Goal: Communication & Community: Answer question/provide support

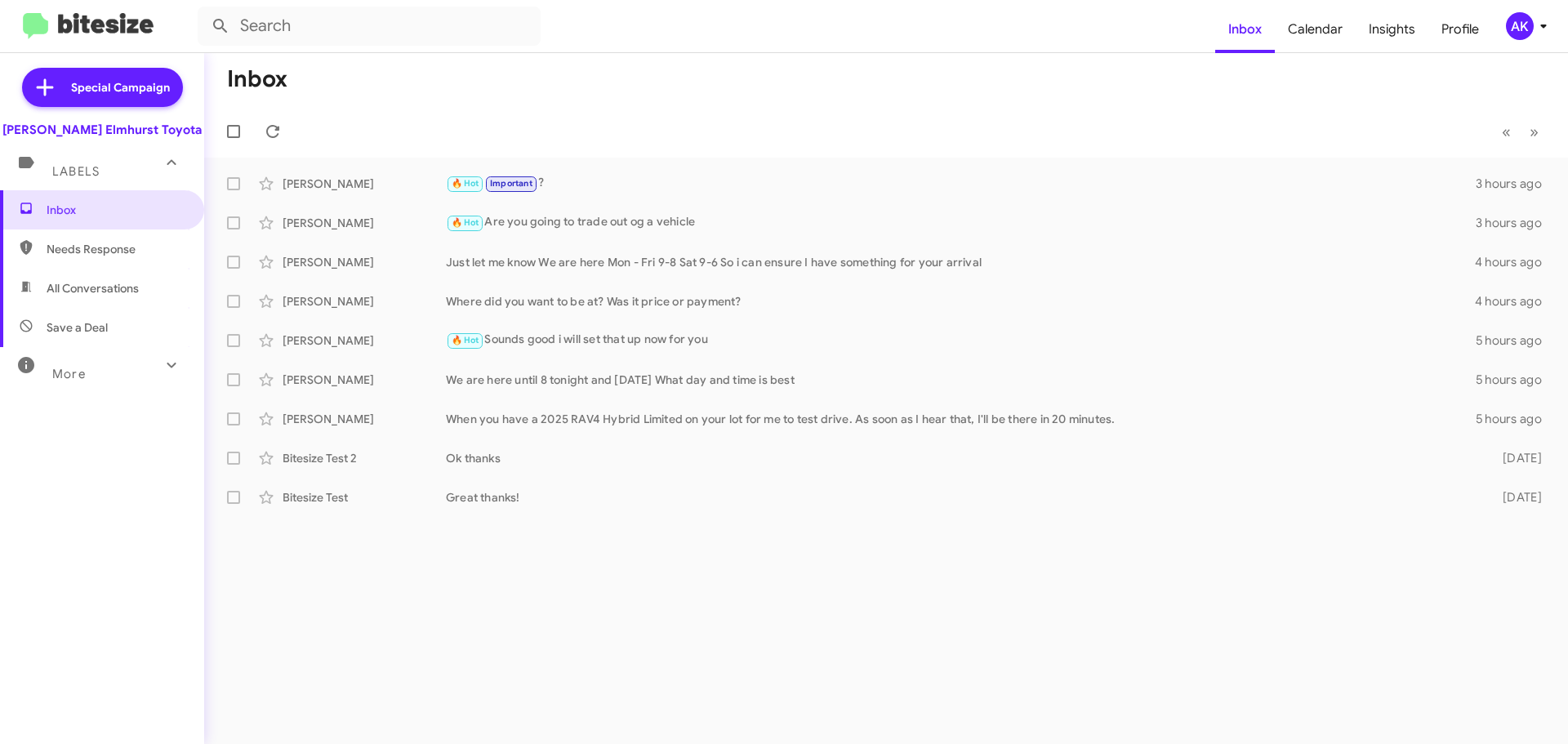
click at [92, 285] on span "All Conversations" at bounding box center [93, 288] width 92 height 16
type input "in:all-conversations"
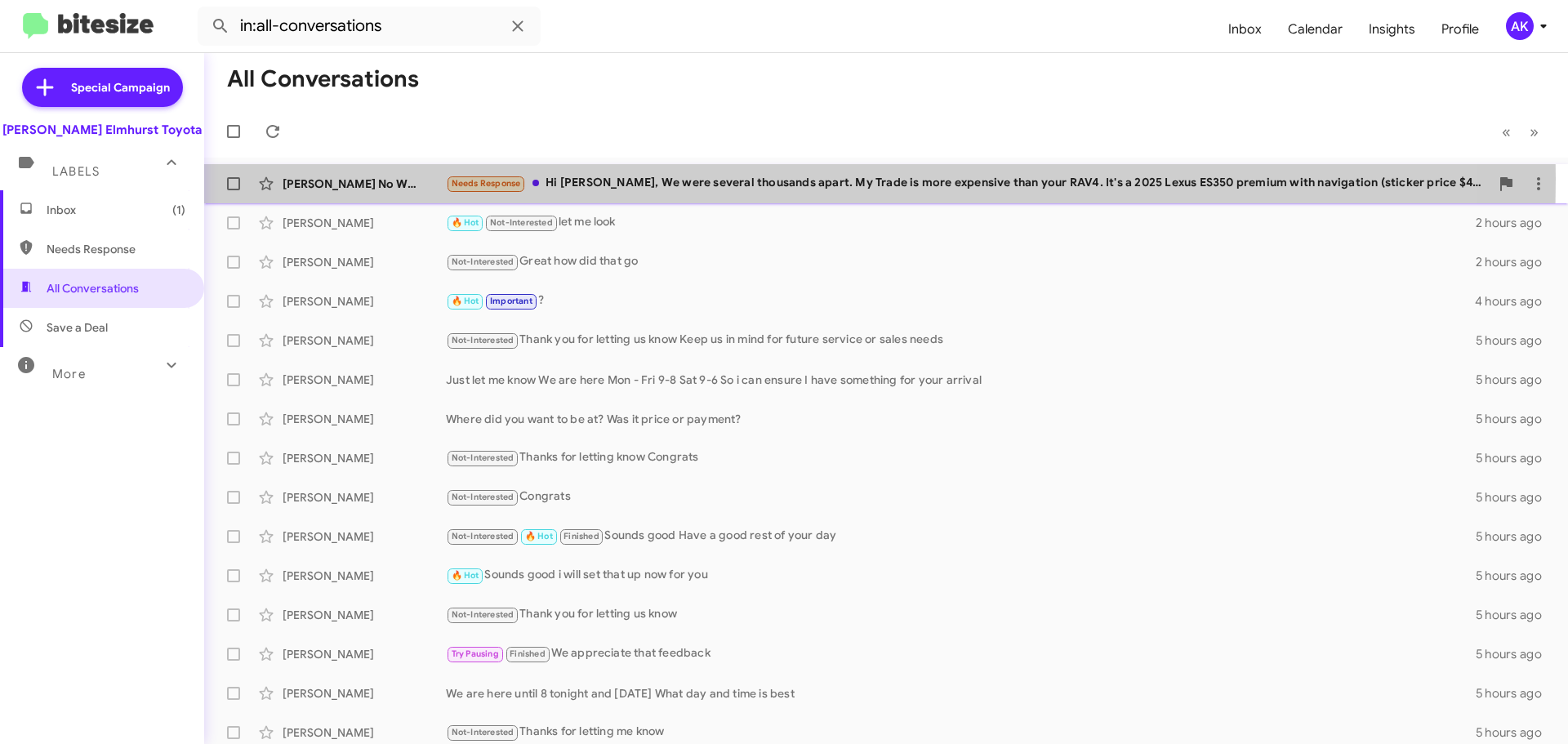
click at [583, 179] on div "Needs Response Hi Greg, We were several thousands apart. My Trade is more expen…" at bounding box center [967, 184] width 1044 height 19
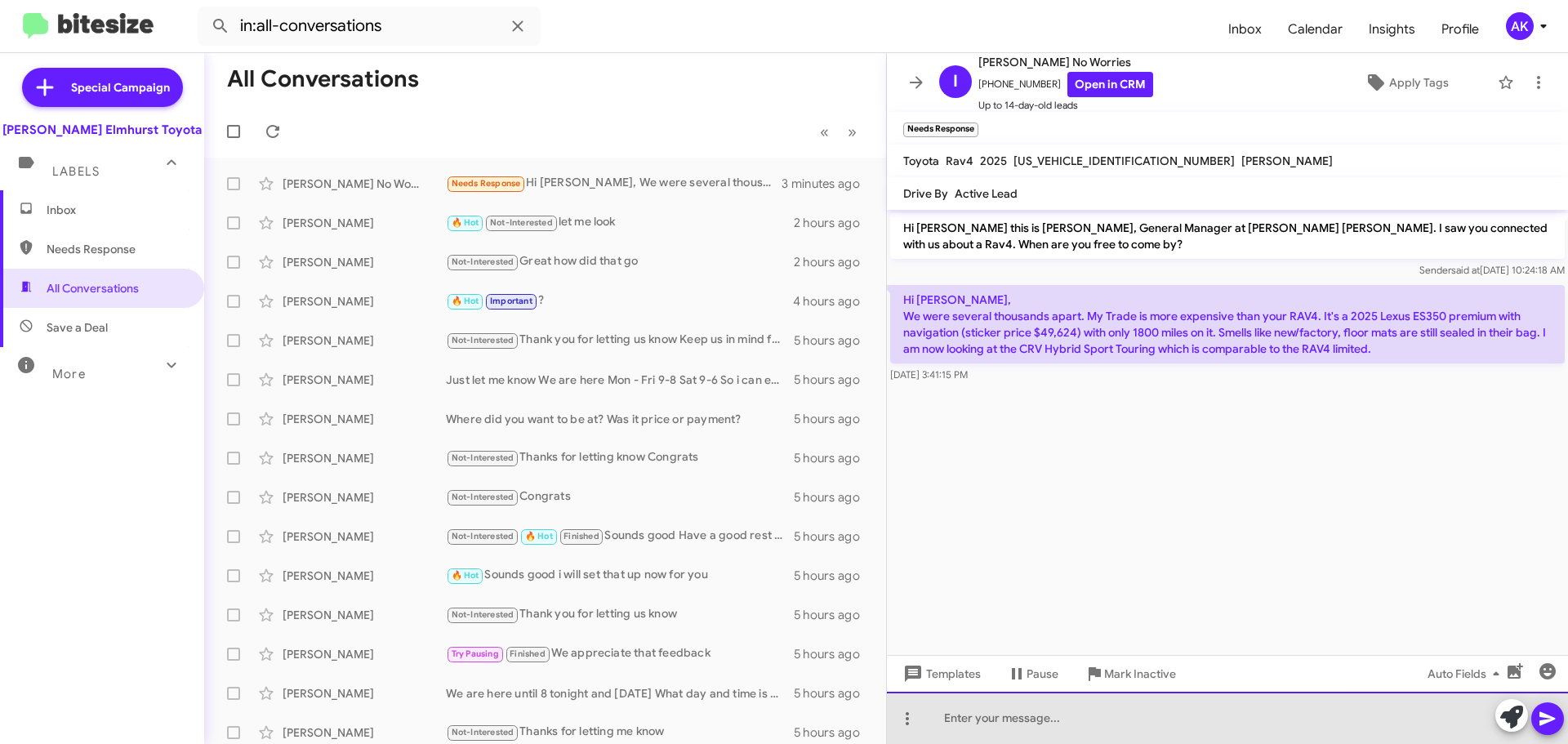
click at [1045, 720] on div at bounding box center [1227, 717] width 681 height 53
click at [1039, 718] on div at bounding box center [1227, 717] width 681 height 53
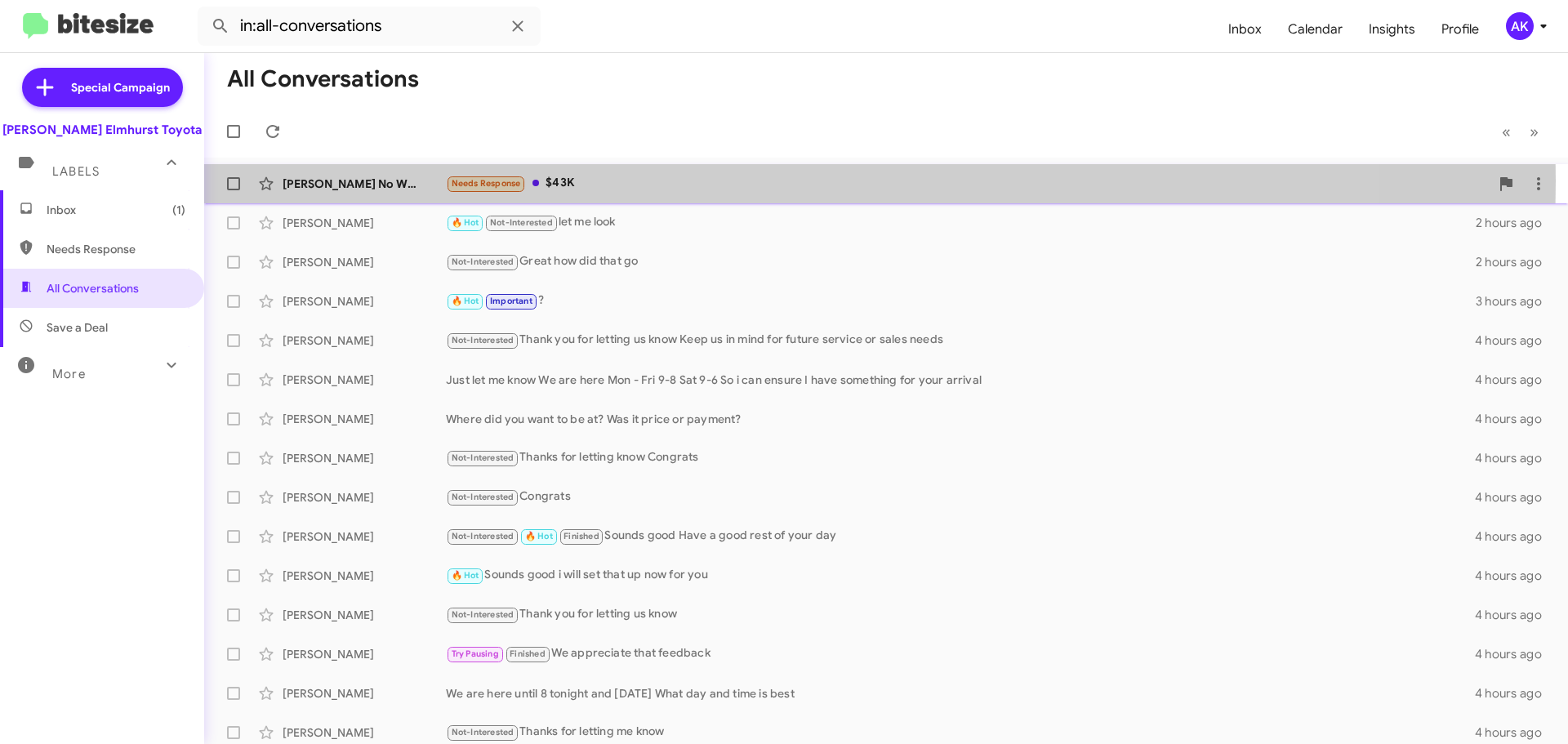
click at [637, 181] on div "Needs Response $43K" at bounding box center [967, 184] width 1044 height 19
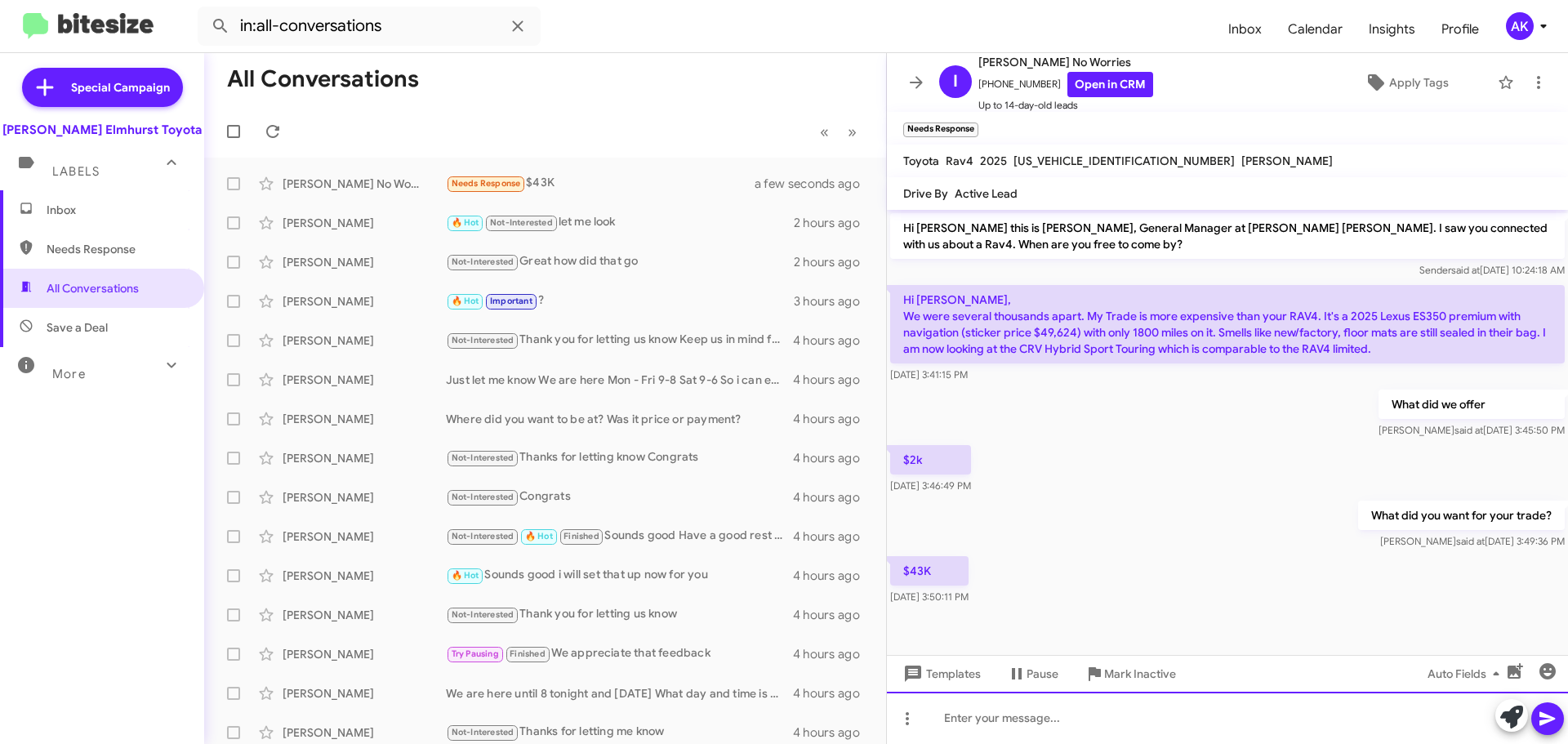
click at [1078, 728] on div at bounding box center [1227, 717] width 681 height 53
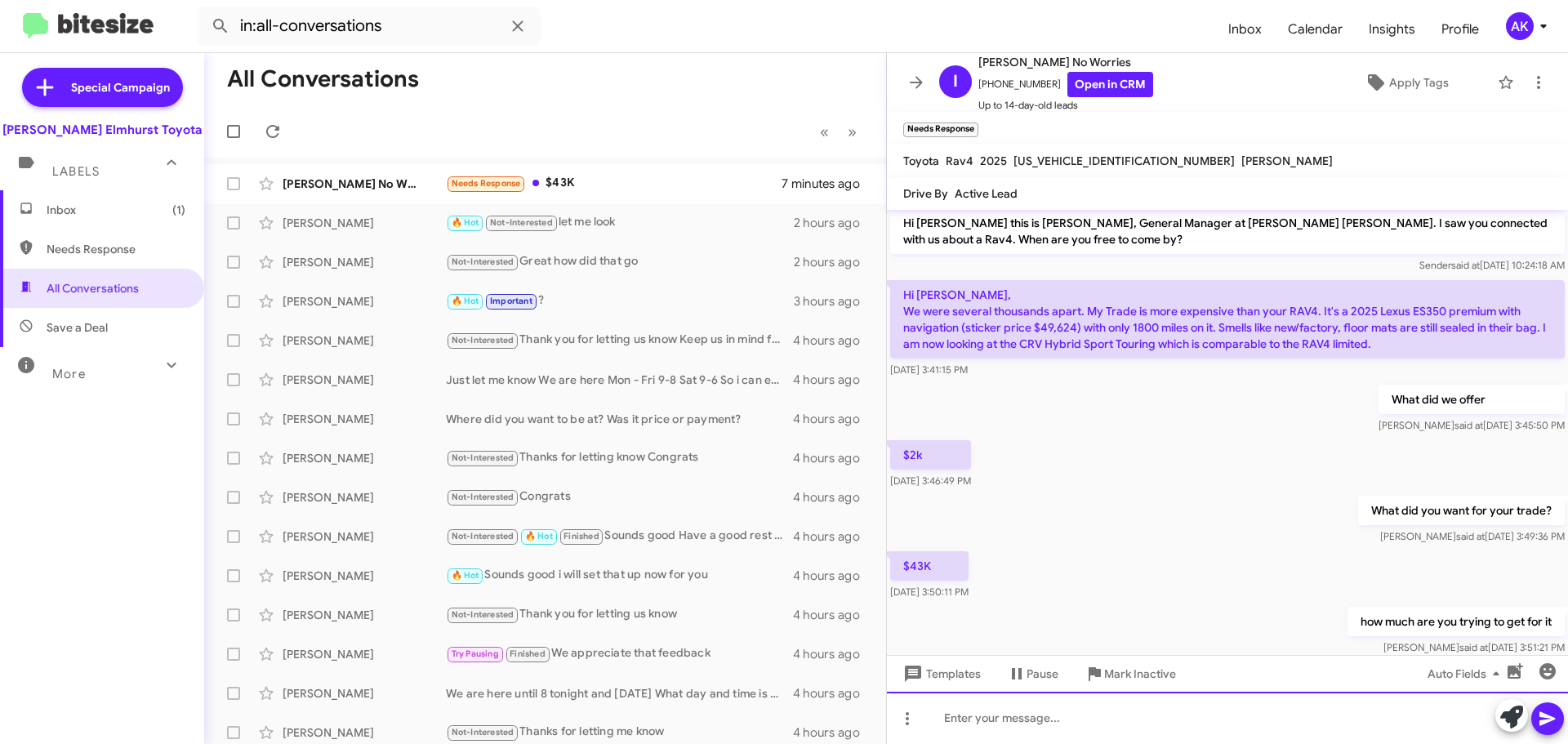
scroll to position [98, 0]
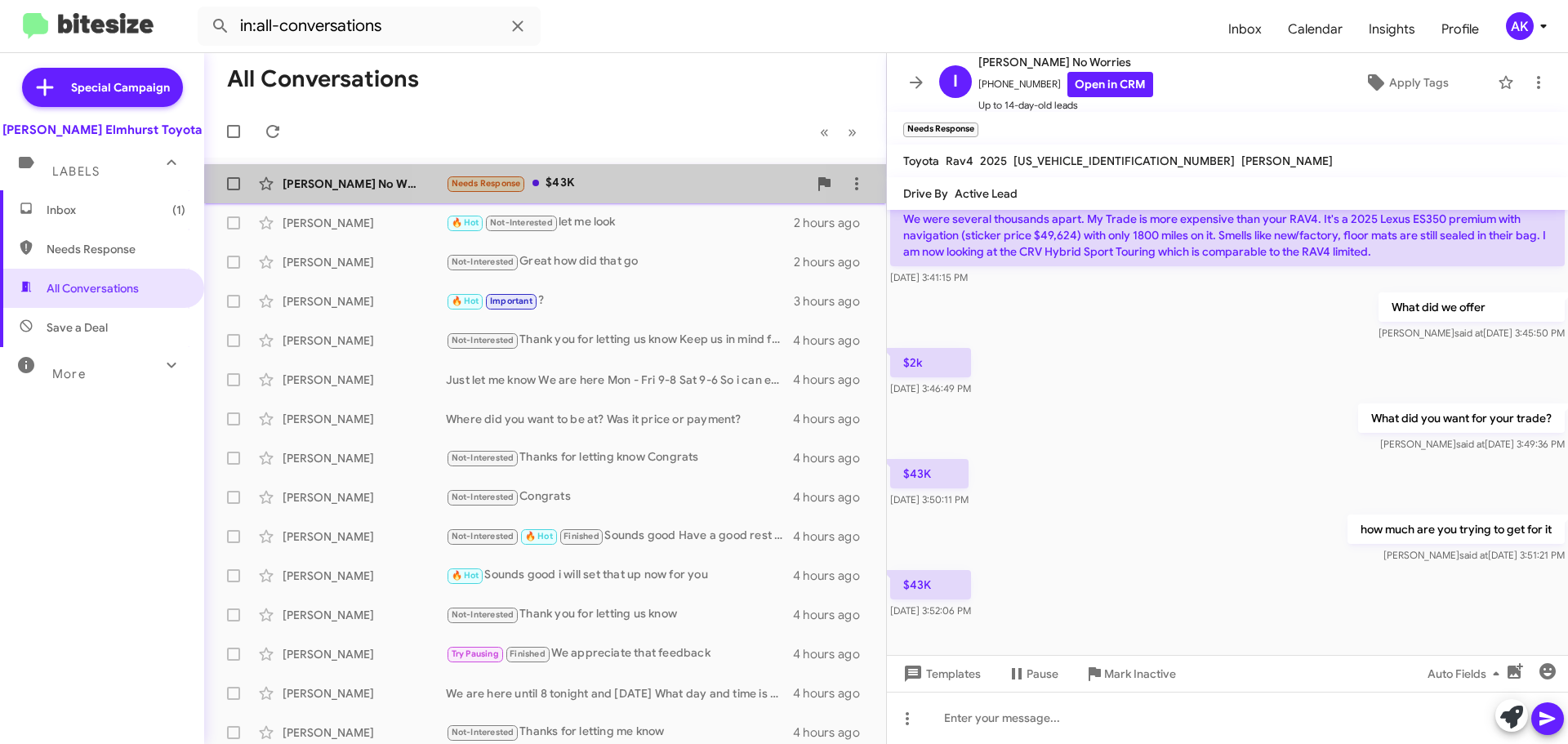
click at [589, 190] on div "Needs Response $43K" at bounding box center [627, 184] width 362 height 19
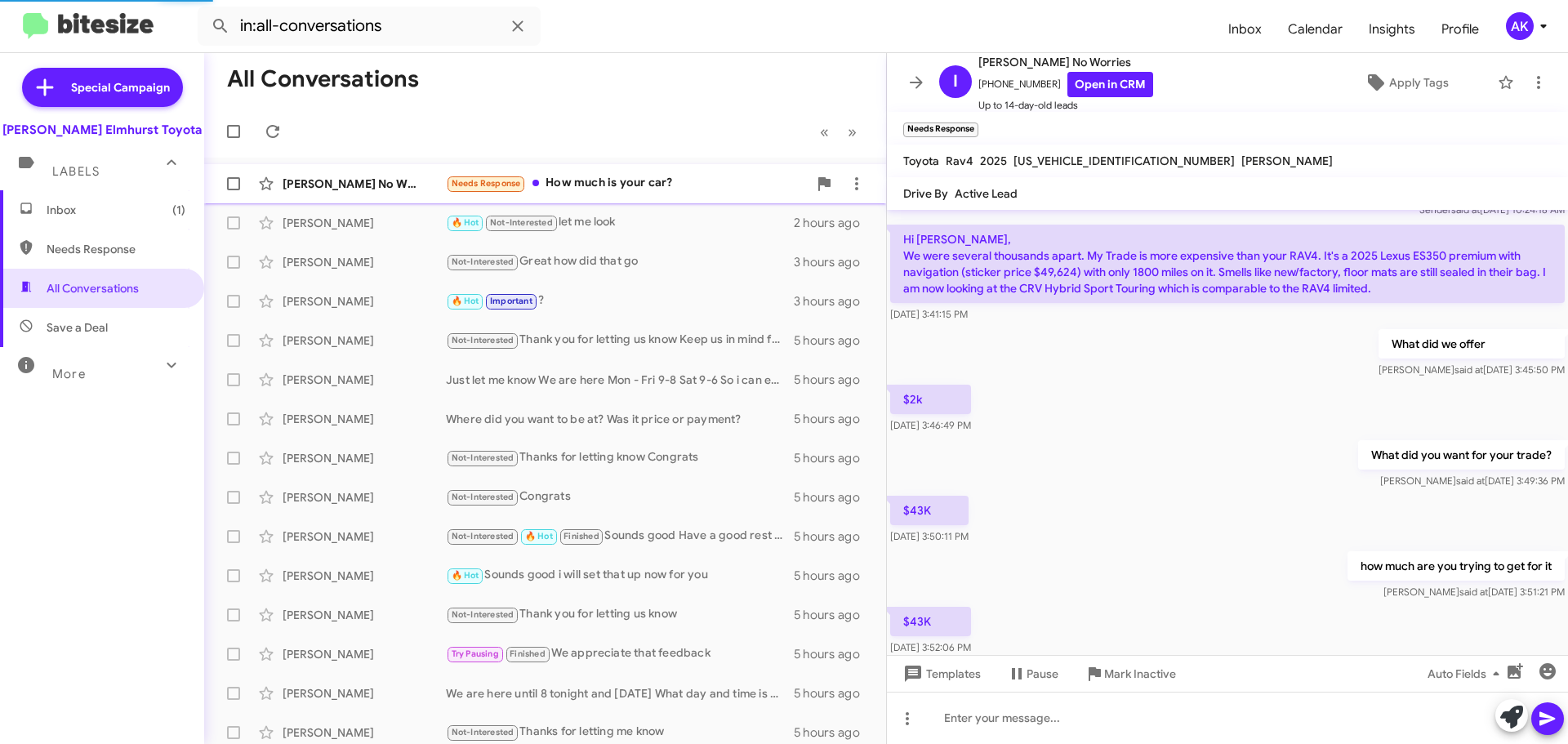
scroll to position [293, 0]
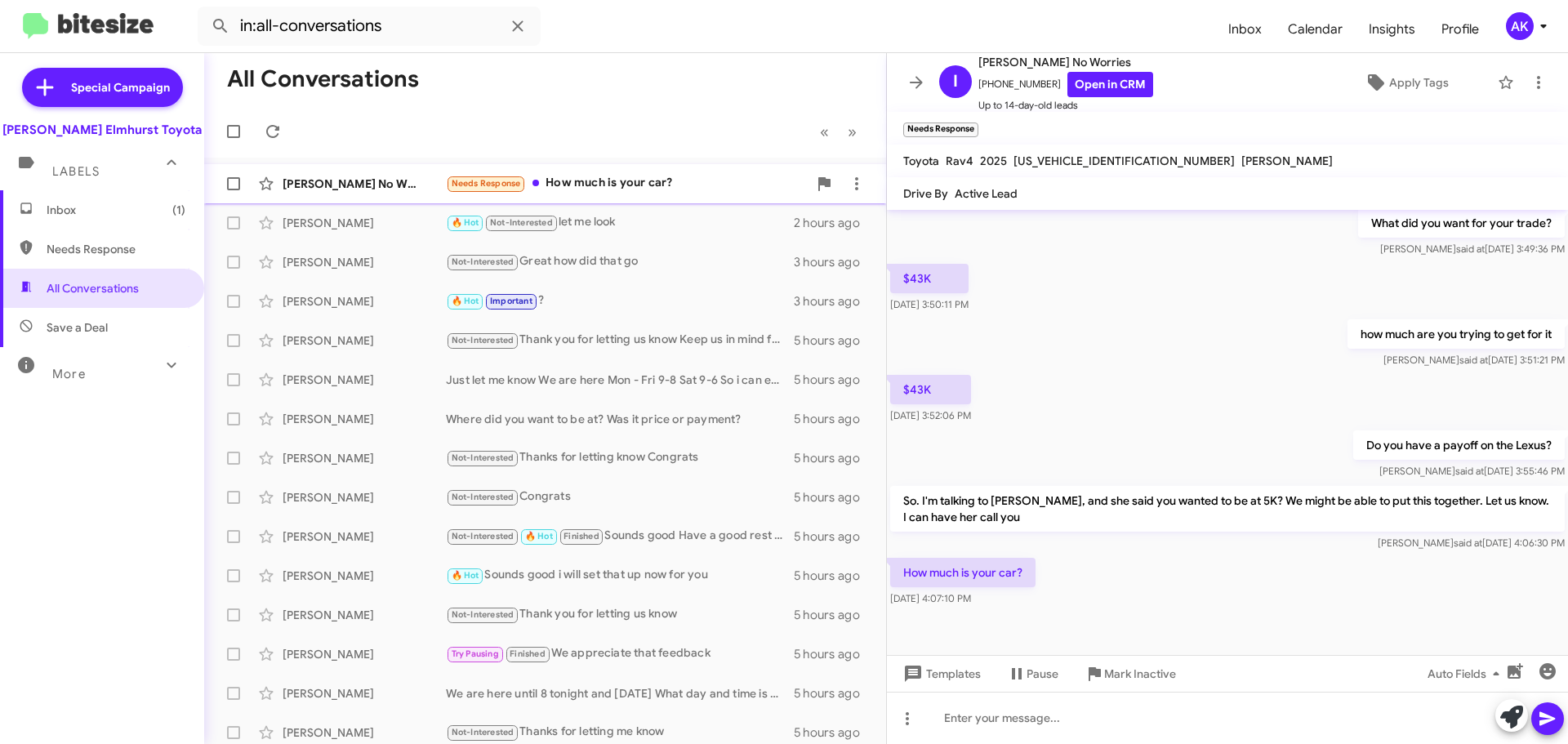
click at [599, 190] on div "Needs Response How much is your car?" at bounding box center [627, 184] width 362 height 19
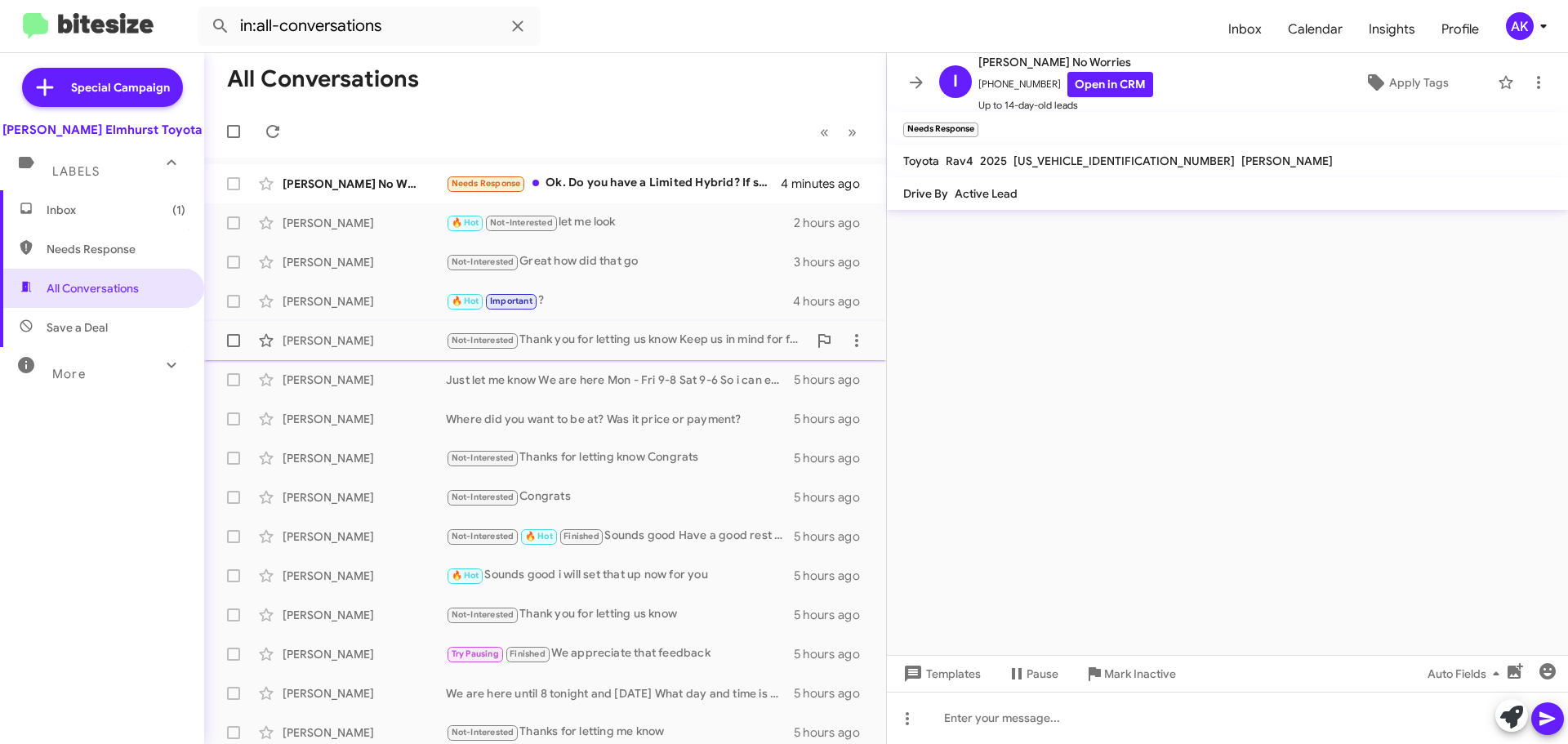
scroll to position [0, 0]
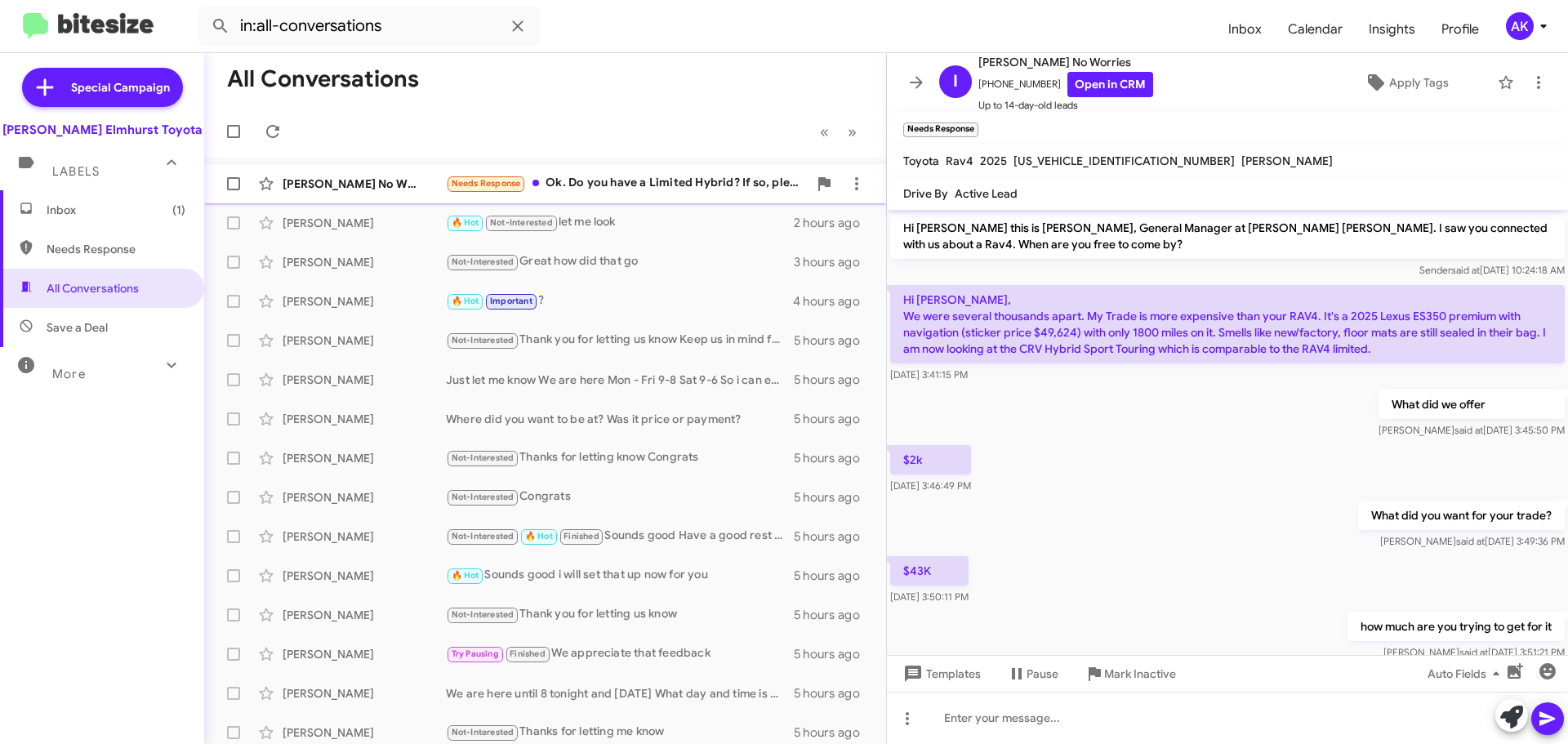
click at [687, 191] on div "Needs Response Ok. Do you have a Limited Hybrid? If so, please let me know/have…" at bounding box center [627, 184] width 362 height 19
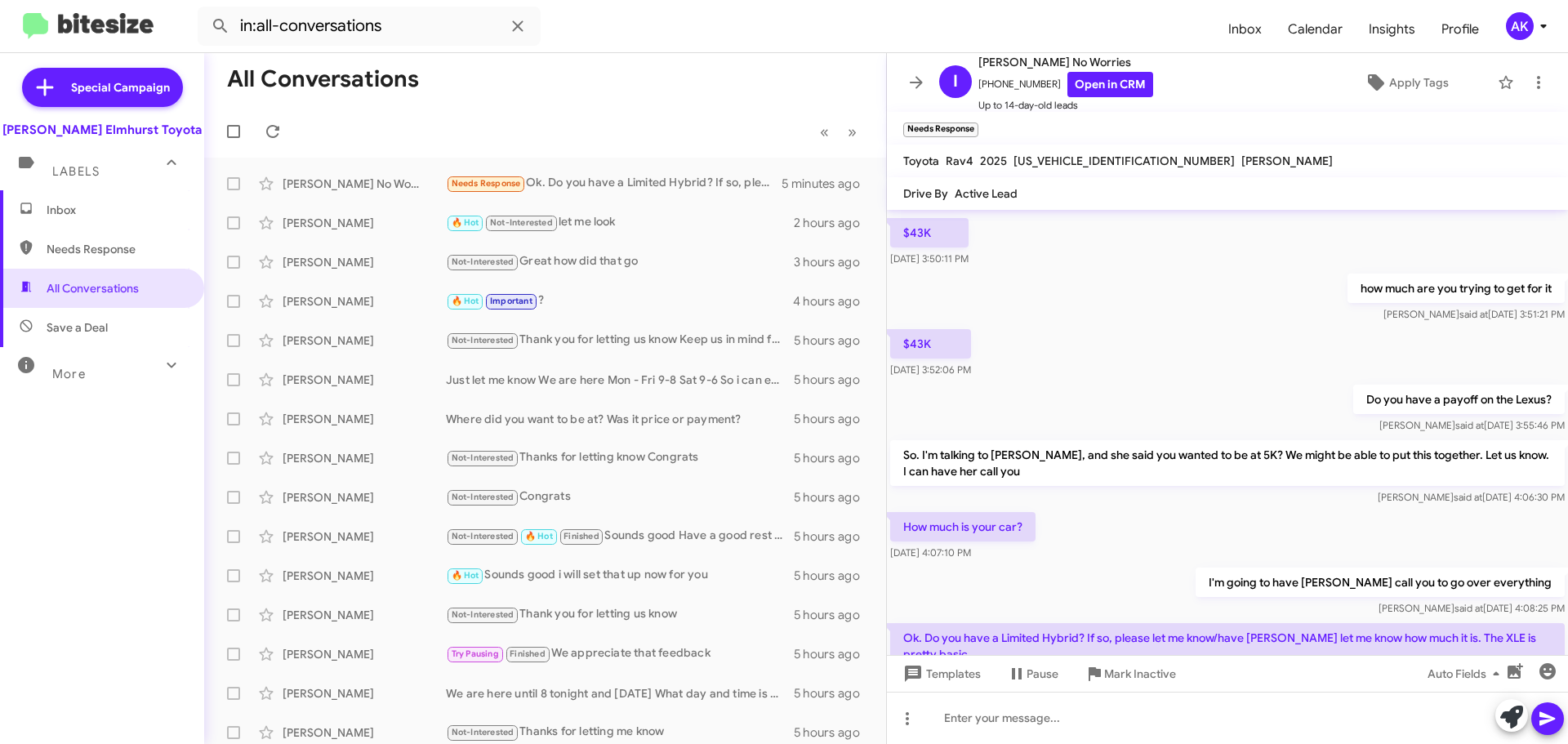
scroll to position [427, 0]
